Goal: Navigation & Orientation: Go to known website

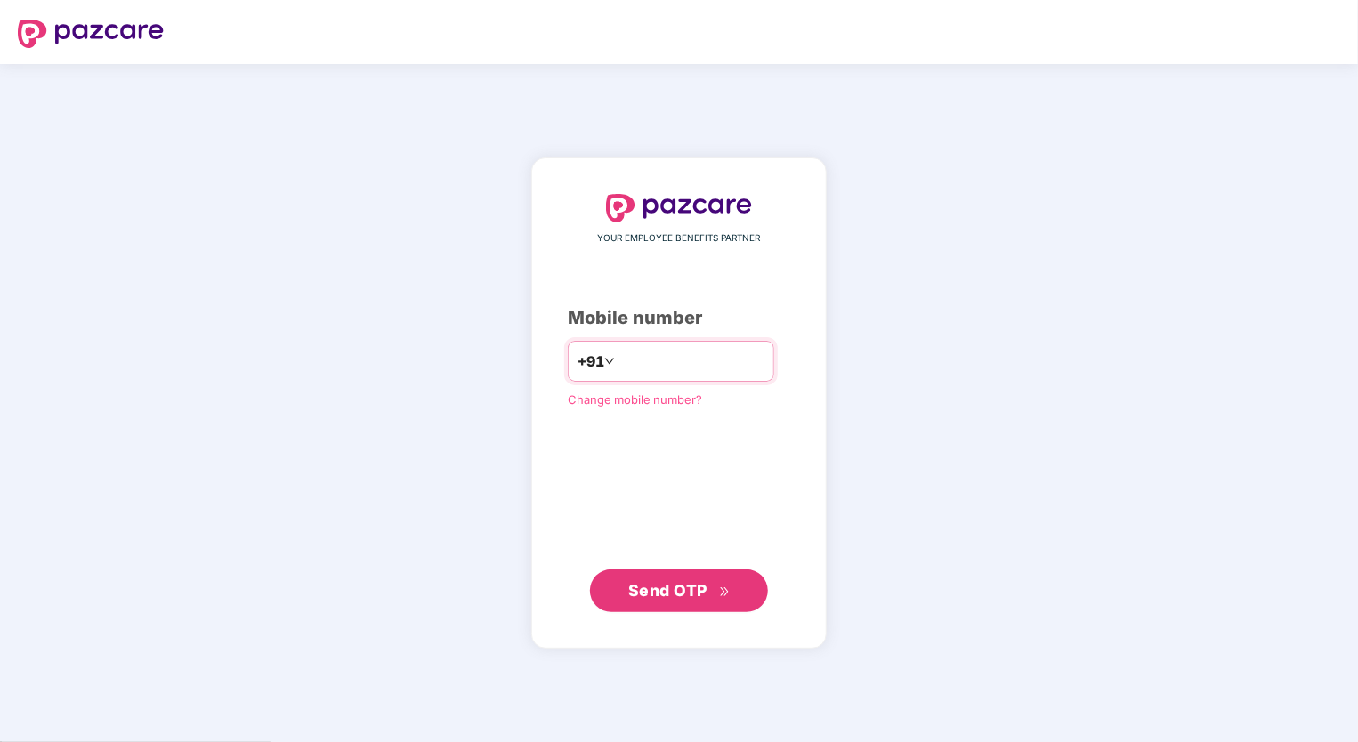
type input "**********"
click at [671, 577] on button "Send OTP" at bounding box center [679, 590] width 178 height 43
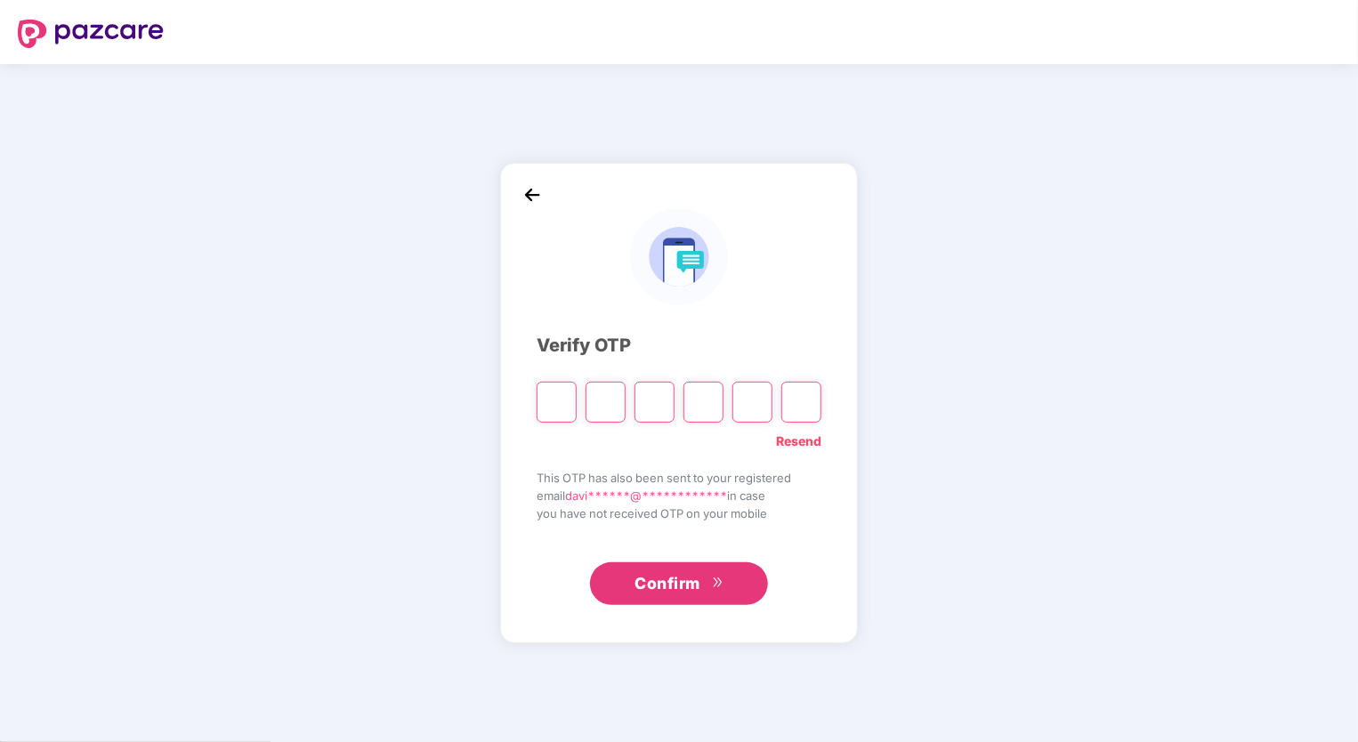
type input "*"
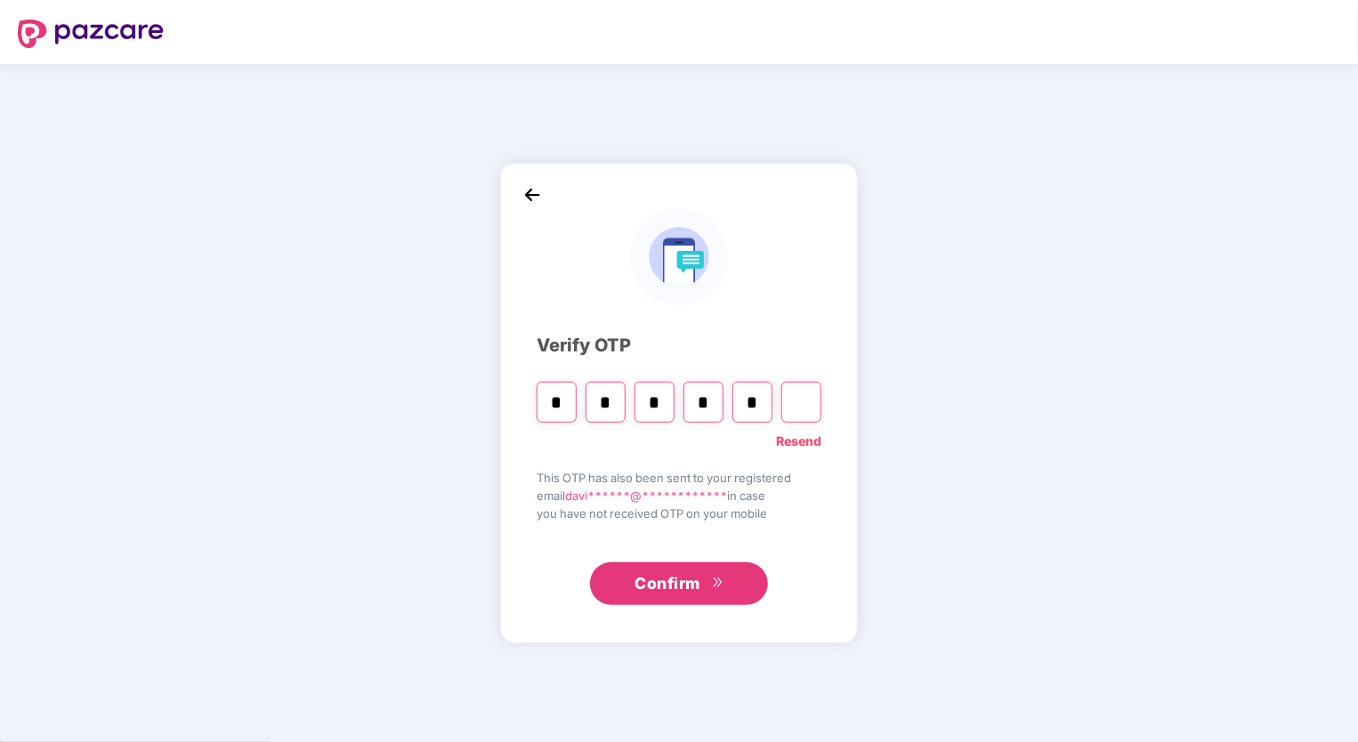
type input "*"
